Goal: Information Seeking & Learning: Learn about a topic

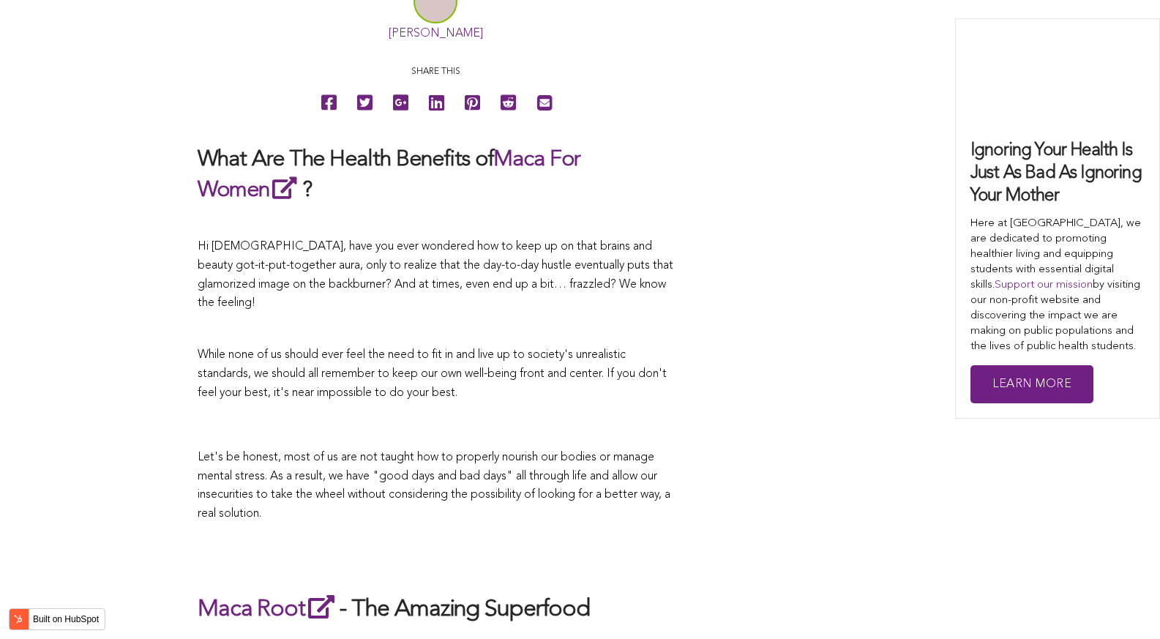
scroll to position [4902, 0]
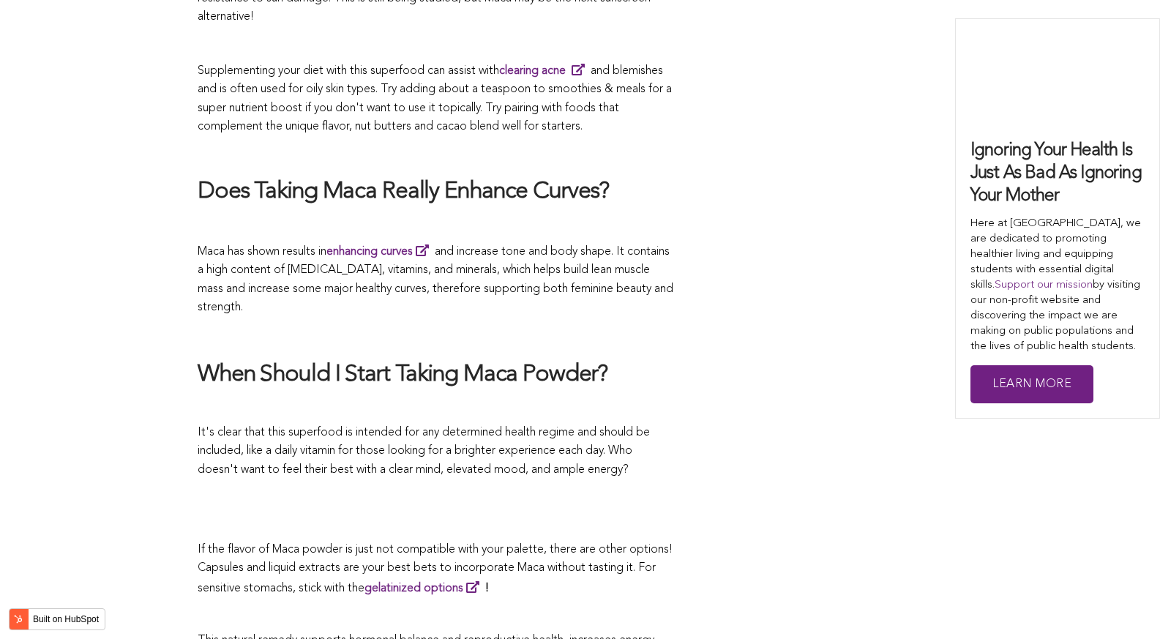
click at [488, 360] on h2 "When Should I Start Taking Maca Powder?" at bounding box center [436, 375] width 476 height 31
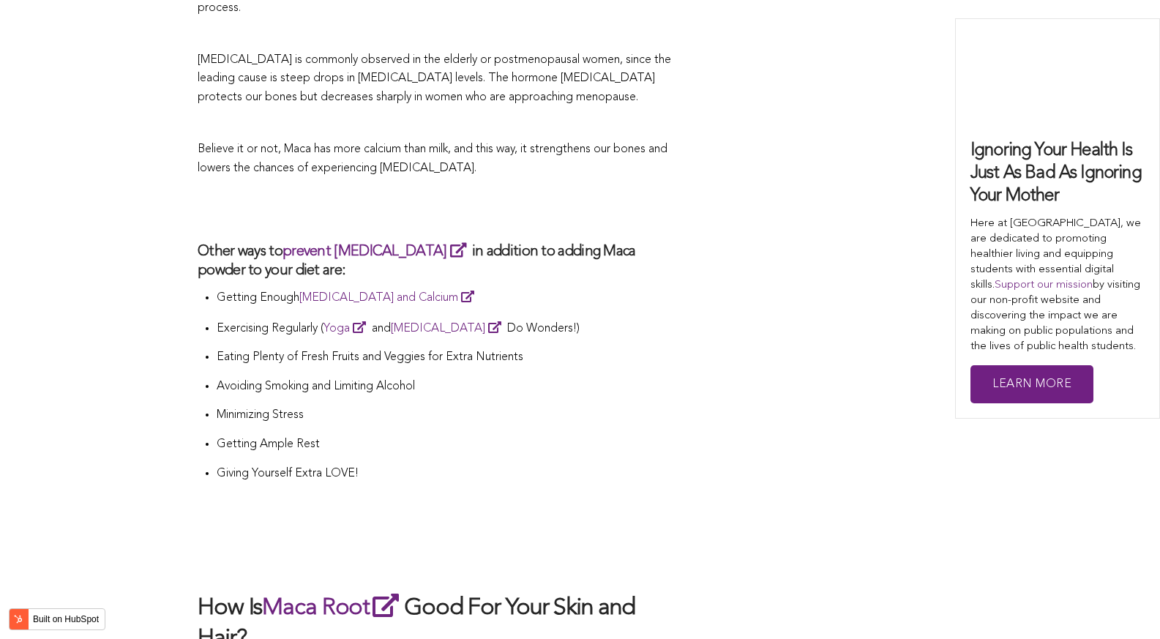
scroll to position [5120, 0]
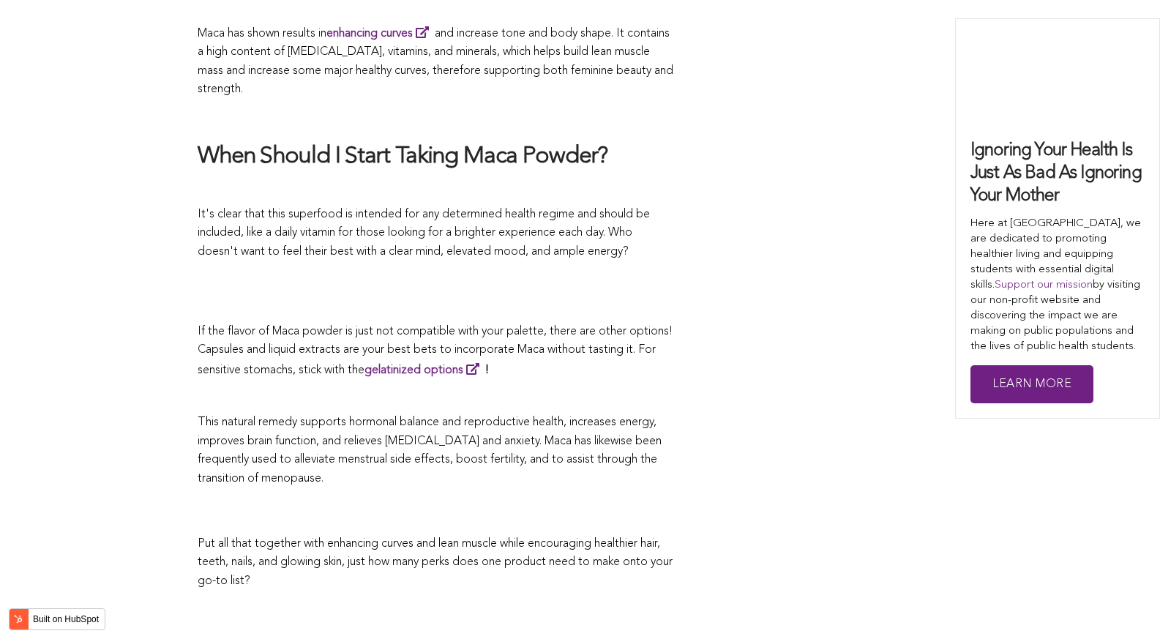
click at [585, 323] on p "If the flavor of Maca powder is just not compatible with your palette, there ar…" at bounding box center [436, 352] width 476 height 58
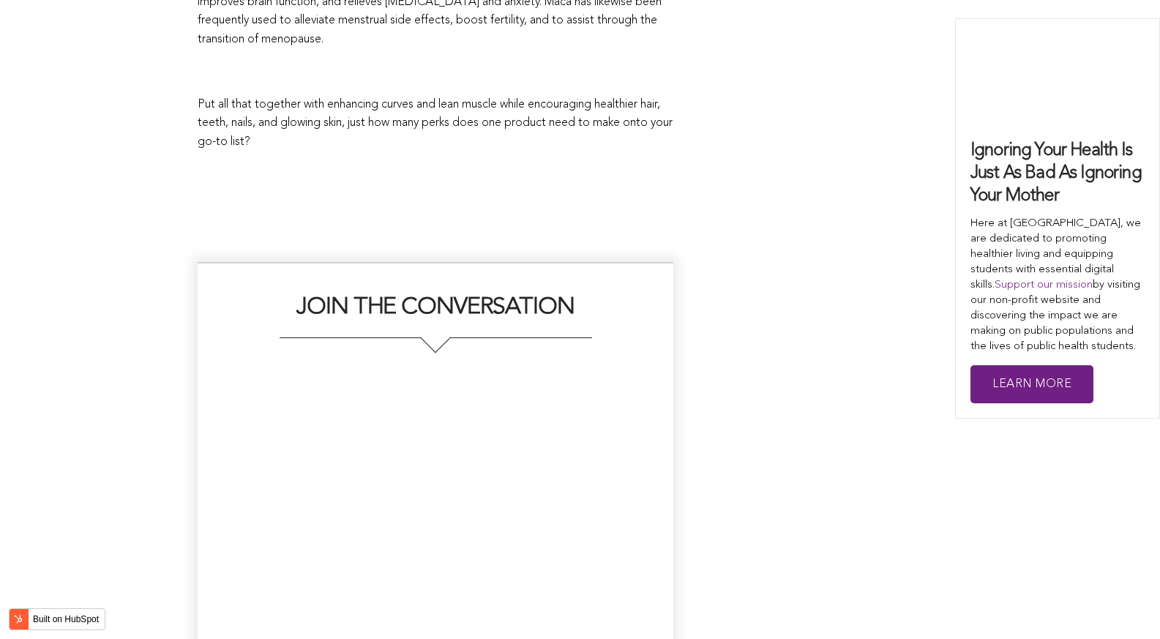
scroll to position [3874, 0]
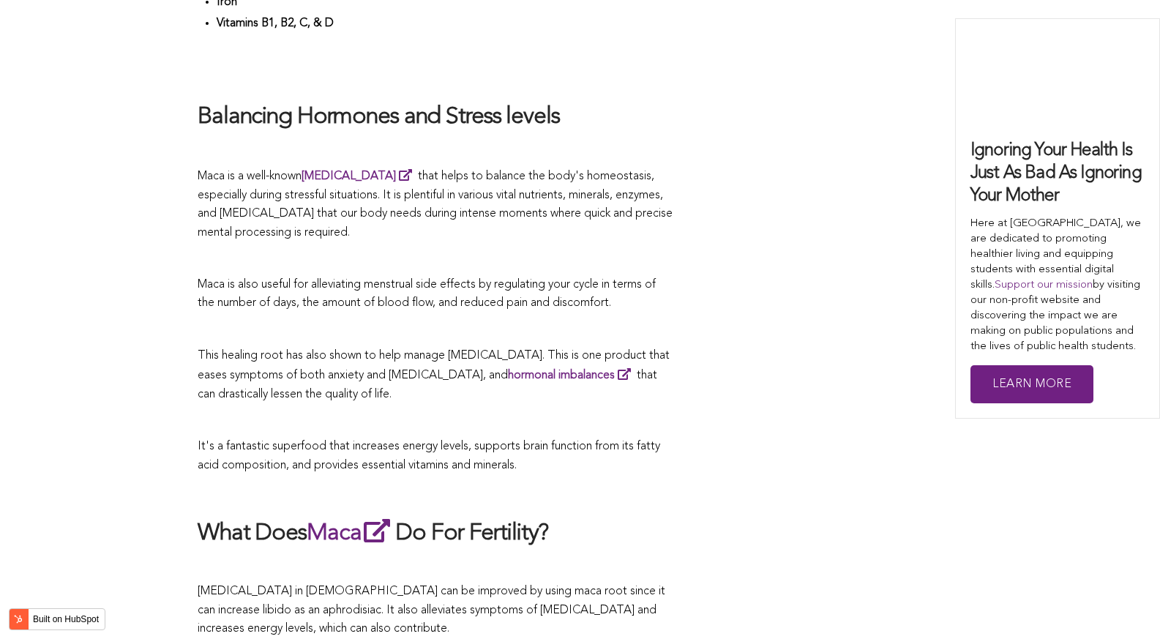
scroll to position [3370, 0]
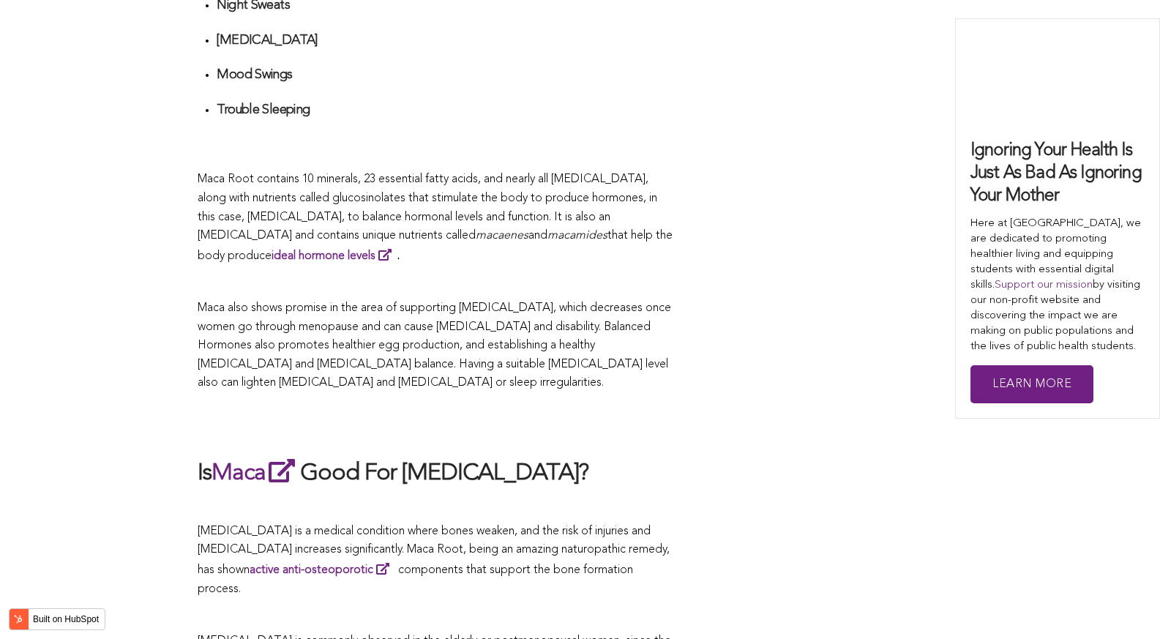
click at [655, 320] on p "Maca also shows promise in the area of supporting [MEDICAL_DATA], which decreas…" at bounding box center [436, 346] width 476 height 94
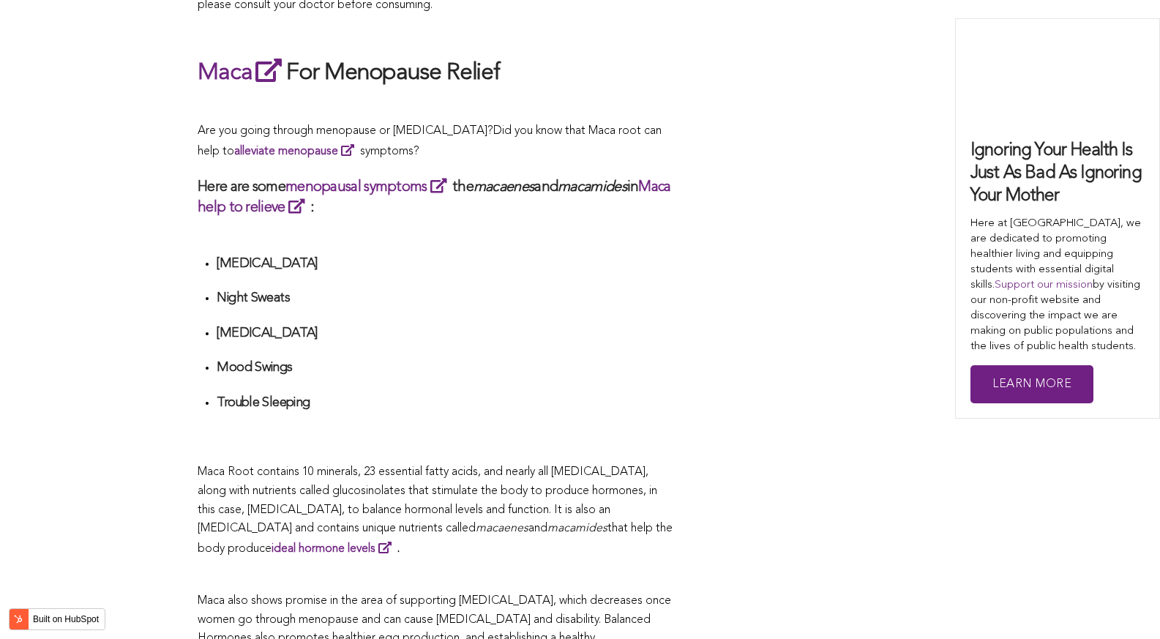
scroll to position [2331, 0]
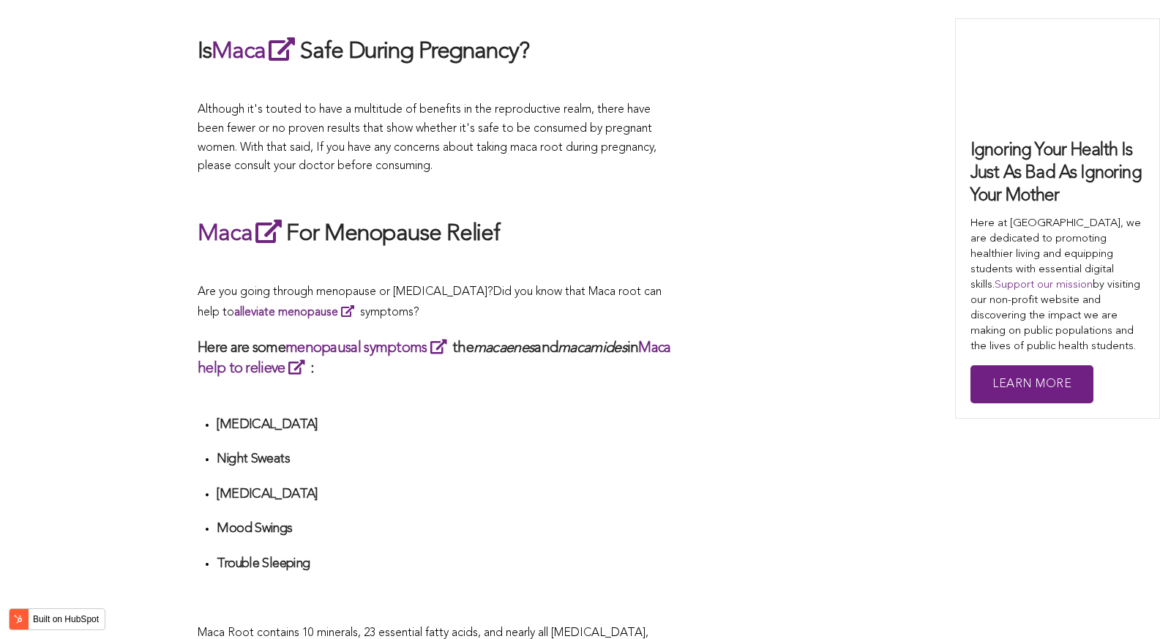
scroll to position [2989, 0]
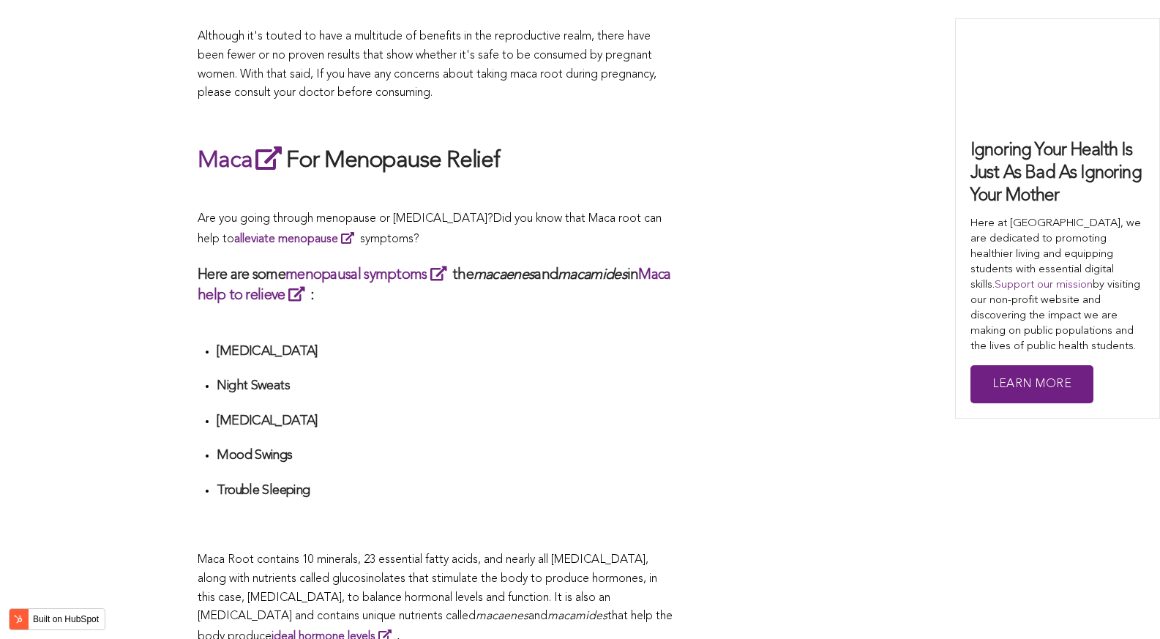
click at [697, 592] on div "CONTRIBUTORS [PERSON_NAME] Share this What Are The Health Benefits of Maca For …" at bounding box center [580, 207] width 764 height 5174
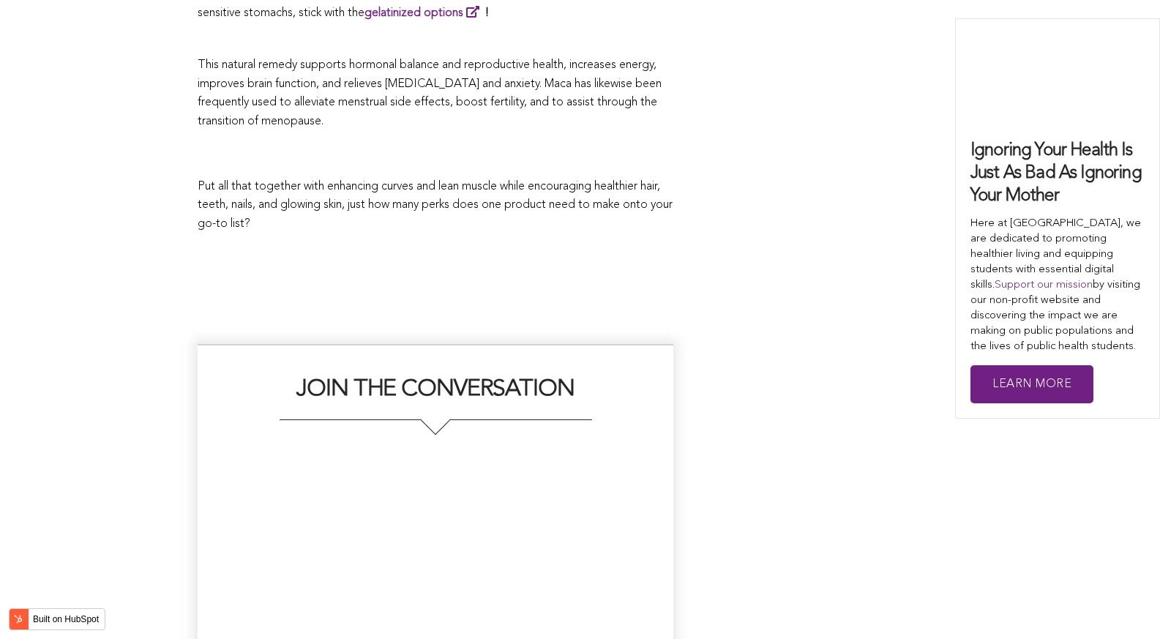
scroll to position [3729, 0]
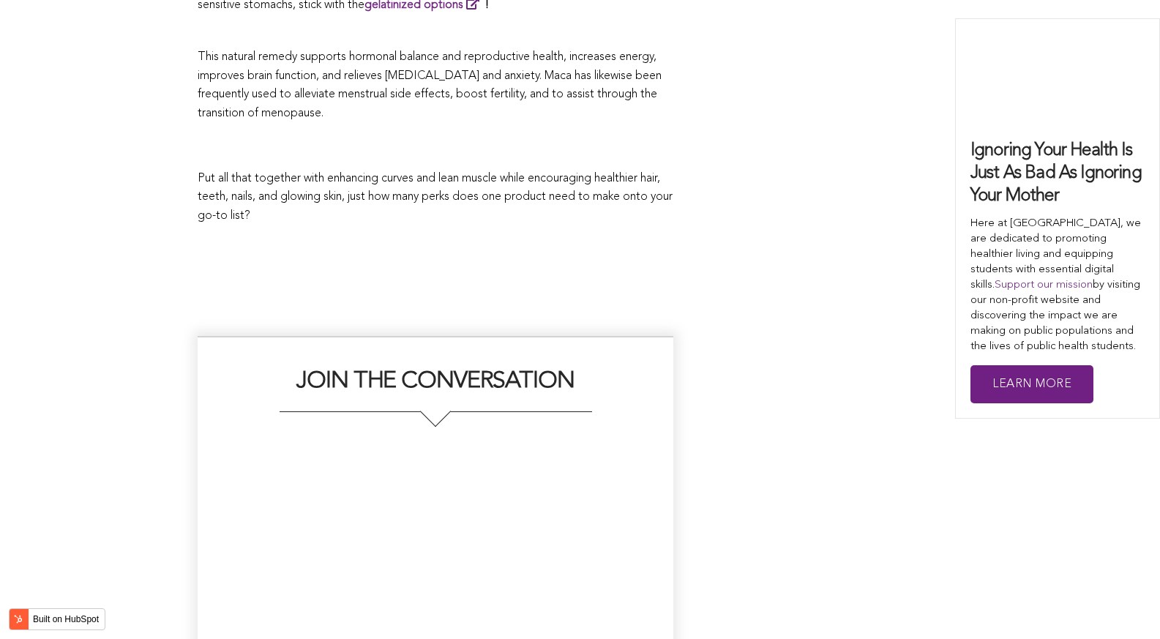
scroll to position [3202, 0]
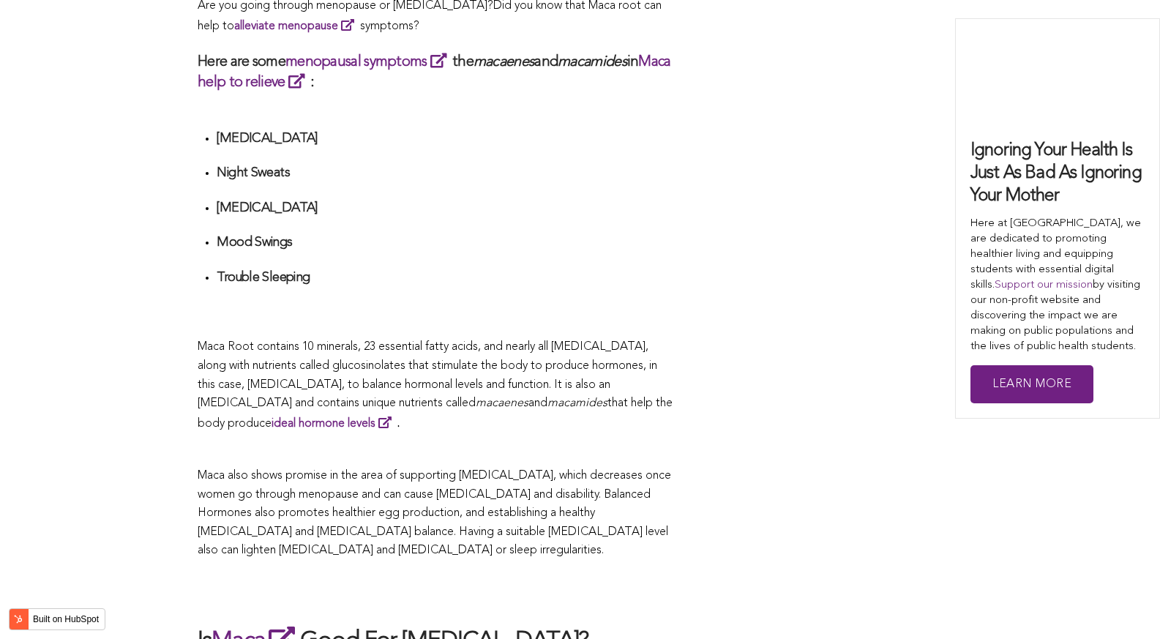
click at [525, 320] on span "What Are The Health Benefits of Maca For Women ? Hi [DEMOGRAPHIC_DATA], have yo…" at bounding box center [436, 92] width 476 height 4980
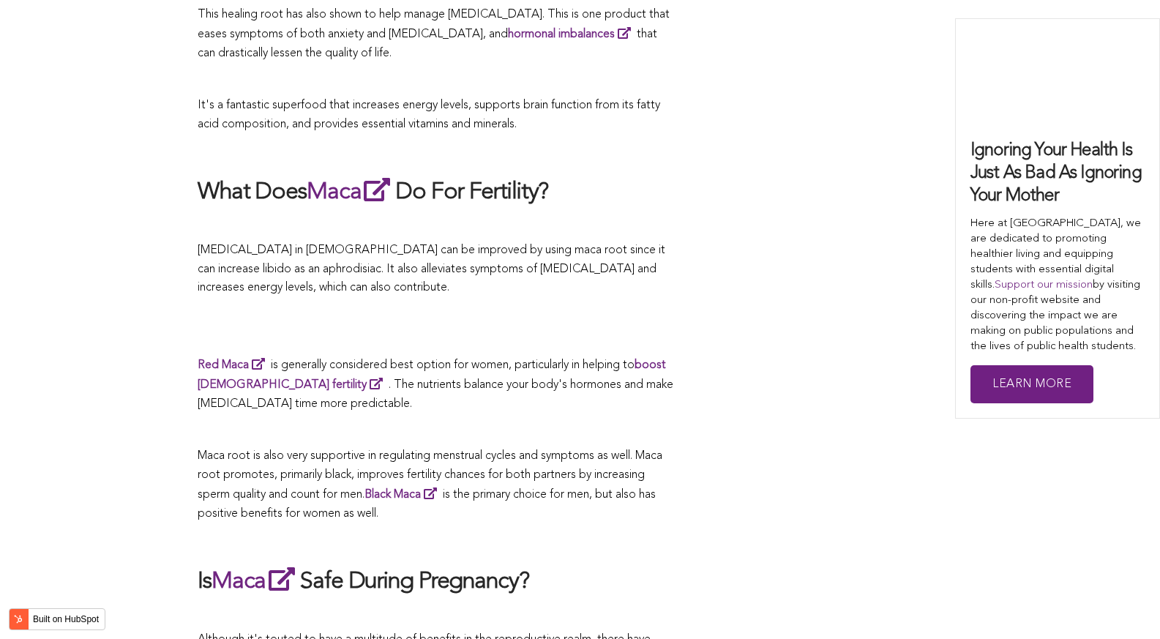
click at [636, 328] on p at bounding box center [436, 337] width 476 height 19
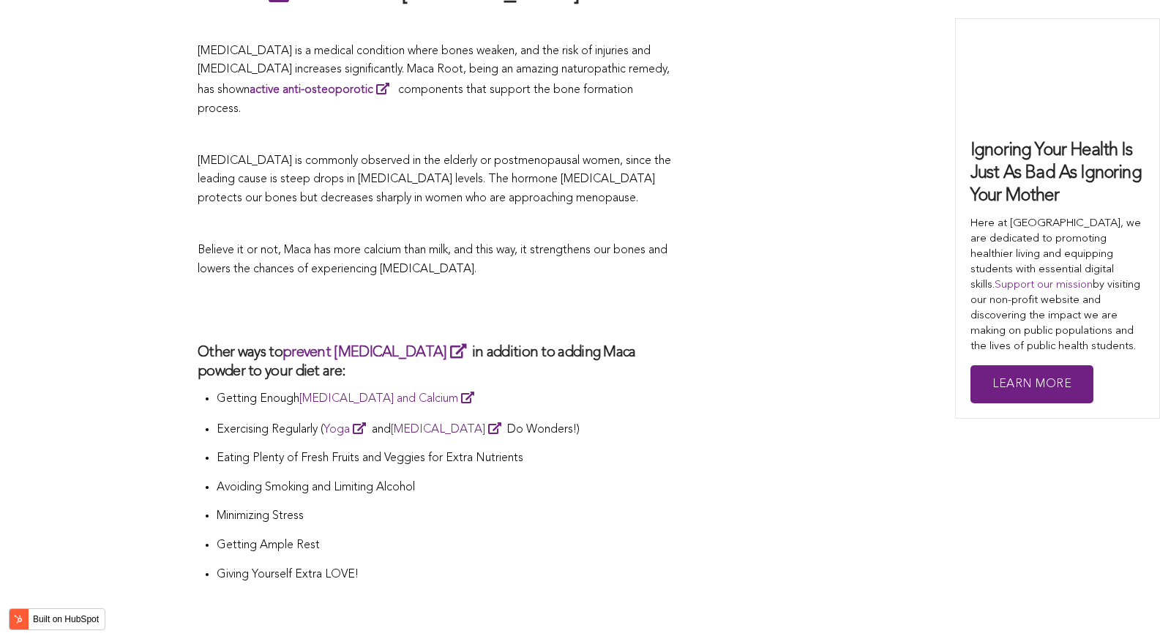
scroll to position [3452, 0]
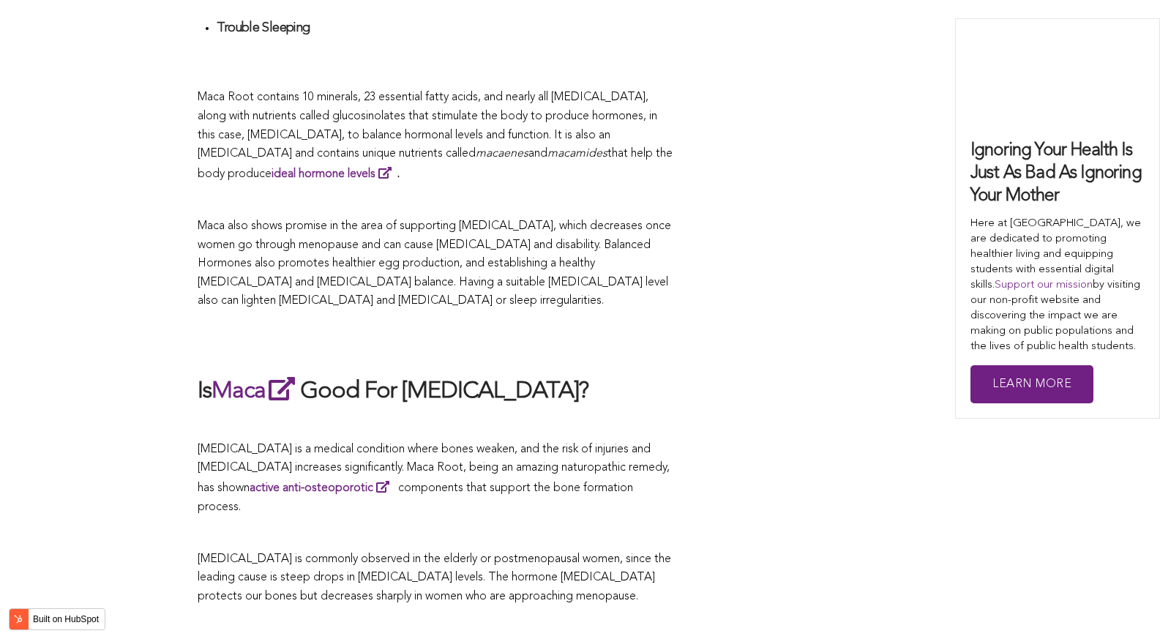
click at [598, 326] on h2 at bounding box center [436, 343] width 476 height 34
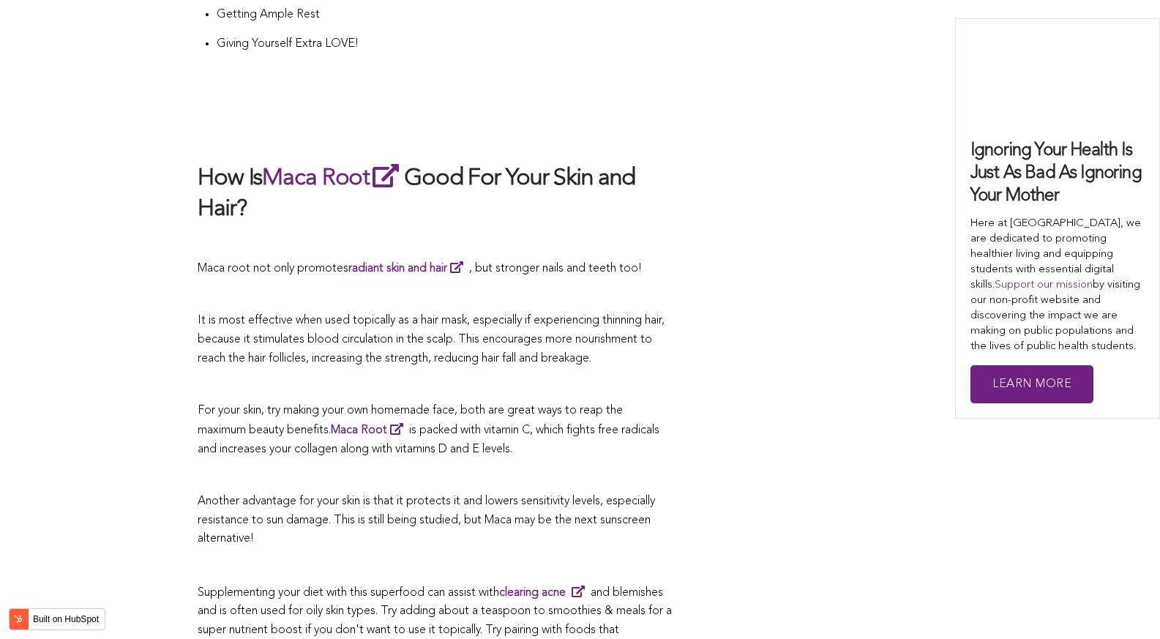
click at [535, 320] on span "It is most effective when used topically as a hair mask, especially if experien…" at bounding box center [431, 339] width 467 height 49
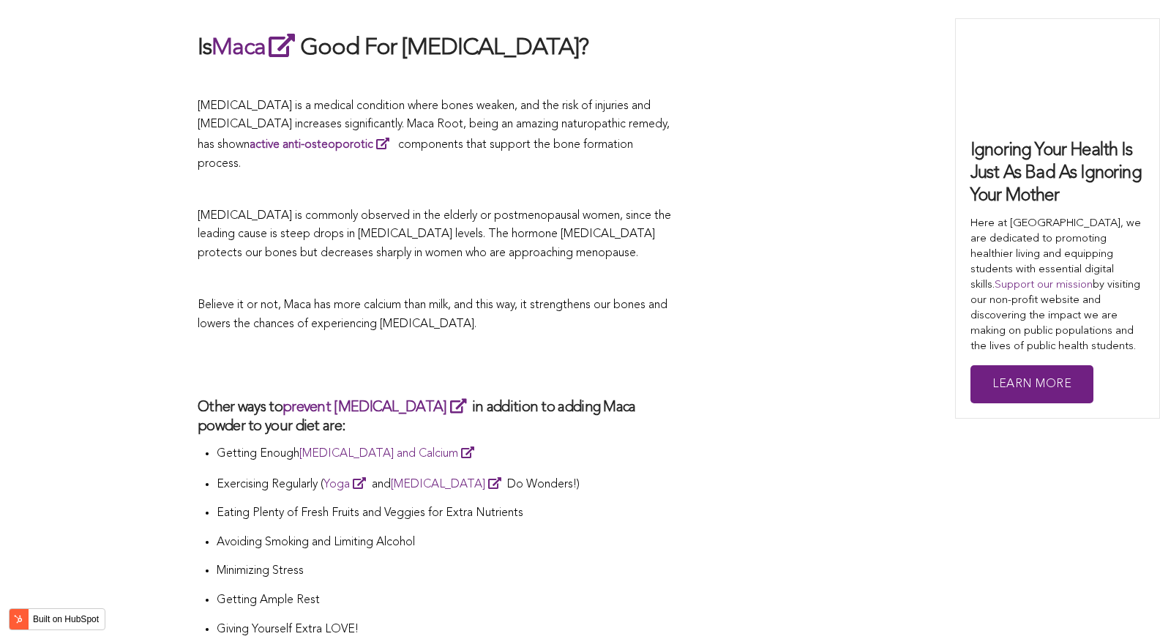
scroll to position [3240, 0]
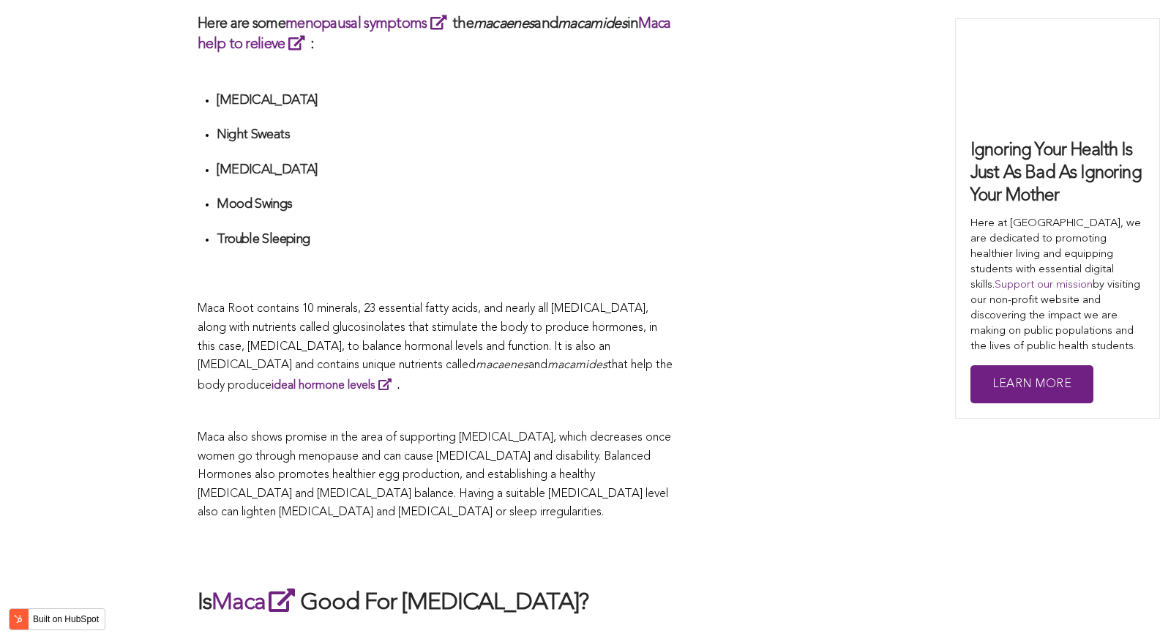
click at [480, 320] on p "Maca Root contains 10 minerals, 23 essential fatty acids, and nearly all [MEDIC…" at bounding box center [436, 347] width 476 height 95
